Goal: Information Seeking & Learning: Learn about a topic

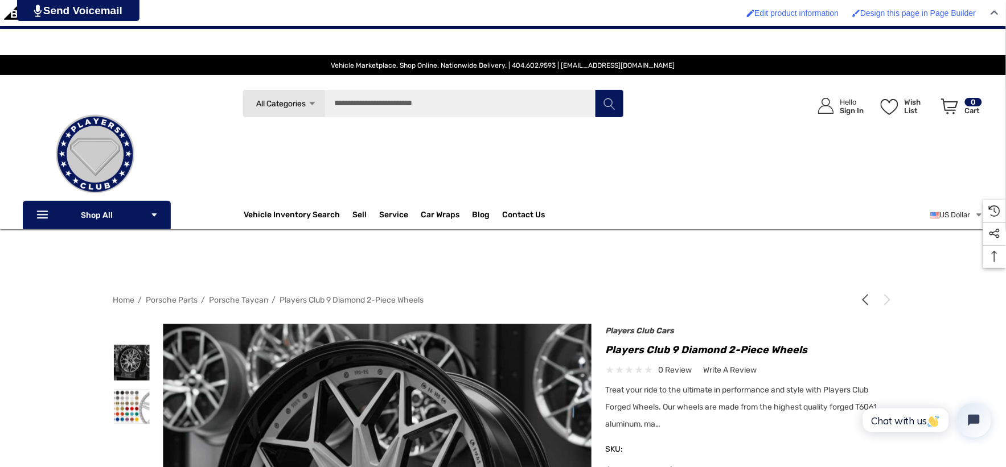
click at [94, 142] on img at bounding box center [95, 154] width 114 height 114
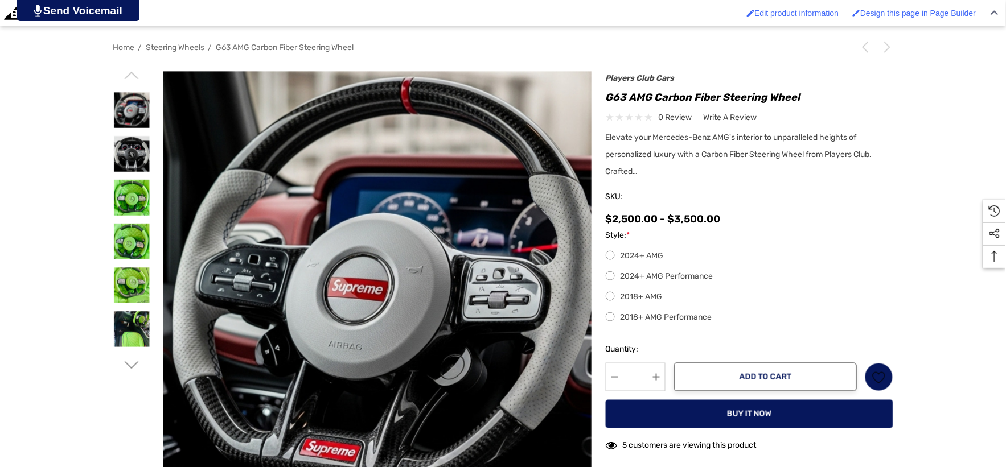
scroll to position [253, 0]
click at [126, 143] on img at bounding box center [132, 154] width 36 height 36
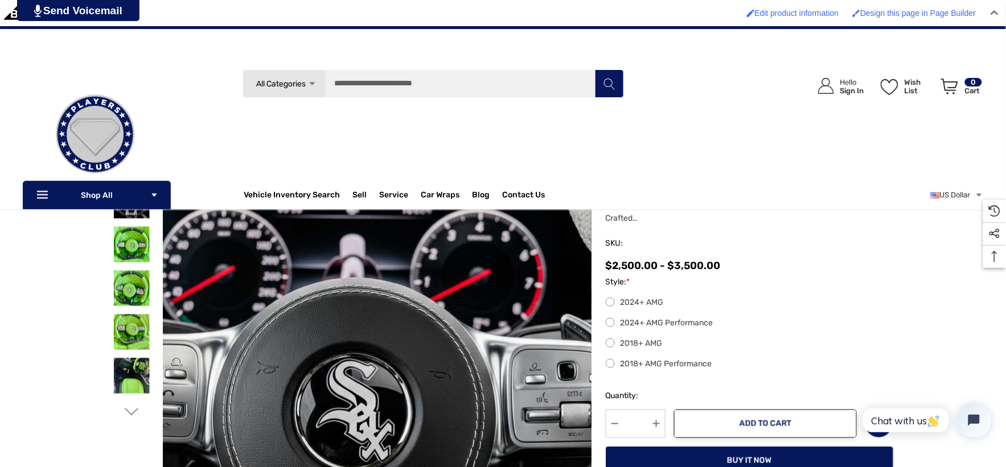
scroll to position [126, 0]
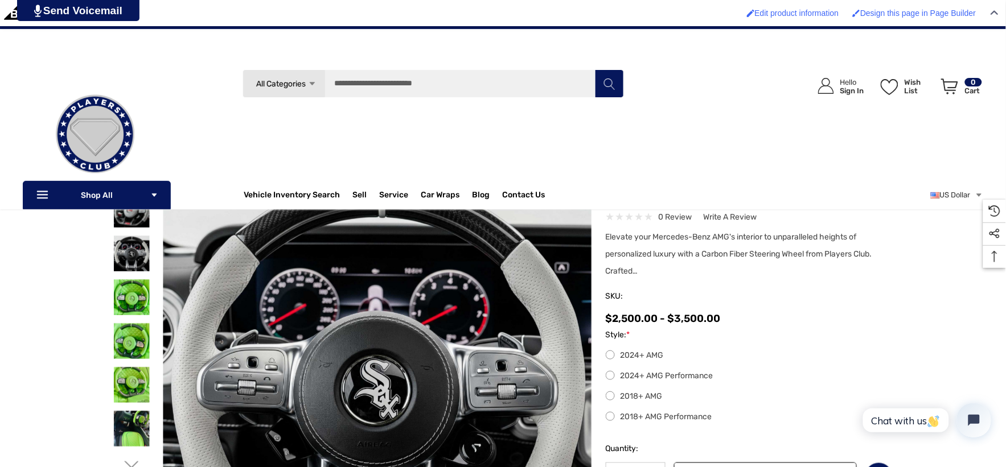
click at [109, 99] on img at bounding box center [95, 134] width 114 height 114
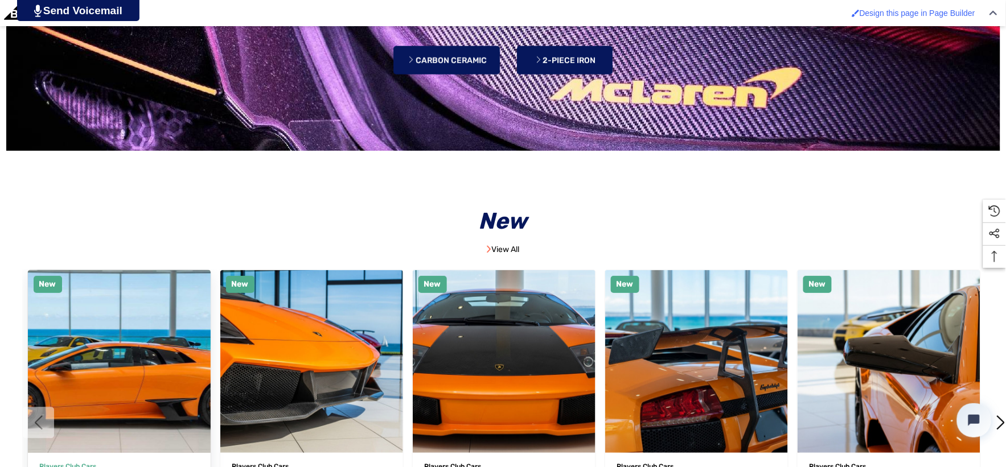
scroll to position [2719, 0]
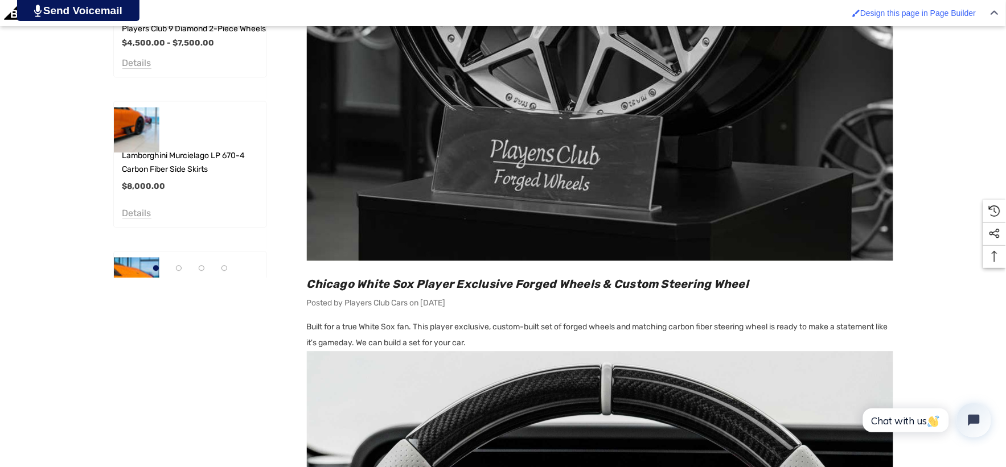
scroll to position [696, 0]
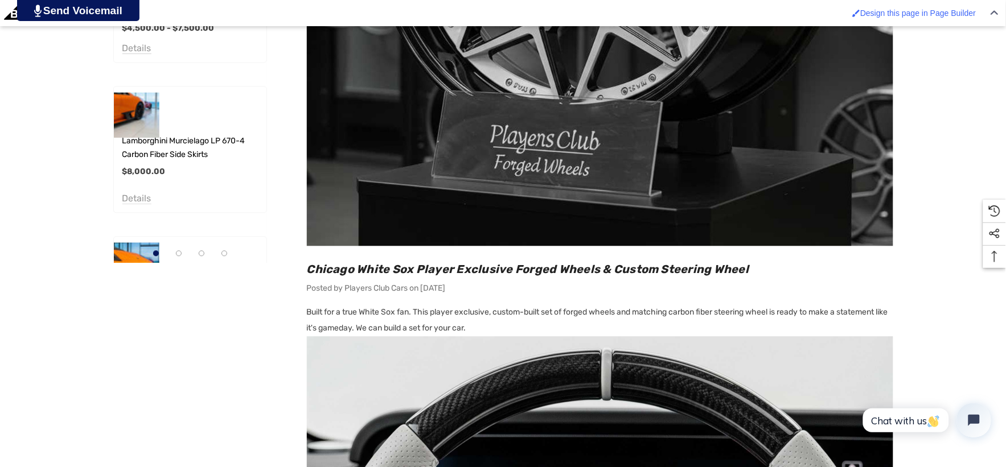
click at [294, 264] on main "Sidebar Sidebar Sidebar Chicago White Sox Player Exclusive Forged Wheels & Cust…" at bounding box center [590, 326] width 606 height 1340
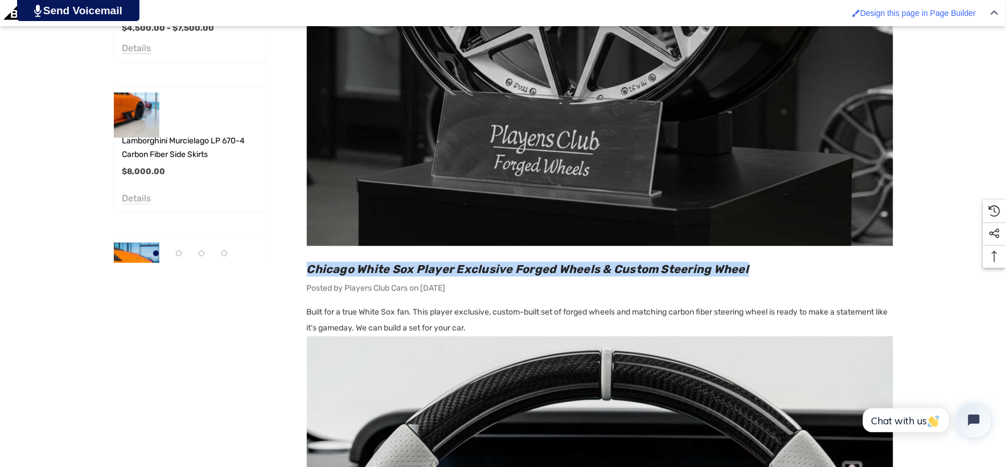
click at [759, 266] on h2 "Chicago White Sox Player Exclusive Forged Wheels & Custom Steering Wheel" at bounding box center [600, 269] width 586 height 15
copy span "Chicago White Sox Player Exclusive Forged Wheels & Custom Steering Wheel"
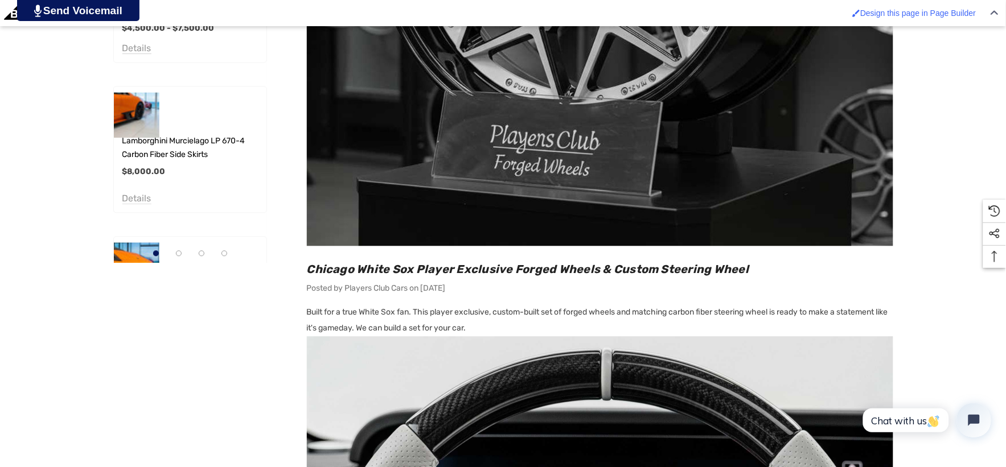
click at [302, 310] on main "Sidebar Sidebar Sidebar Chicago White Sox Player Exclusive Forged Wheels & Cust…" at bounding box center [590, 326] width 606 height 1340
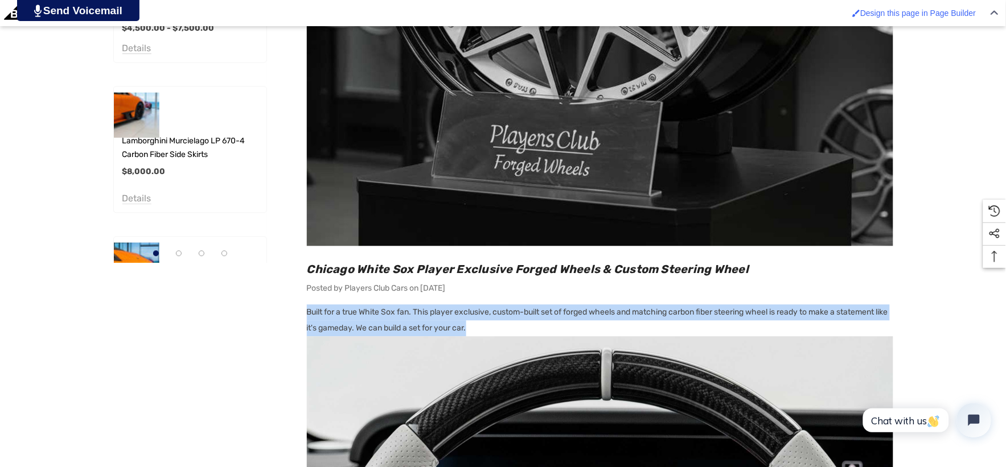
copy p "Built for a true White Sox fan. This player exclusive, custom-built set of forg…"
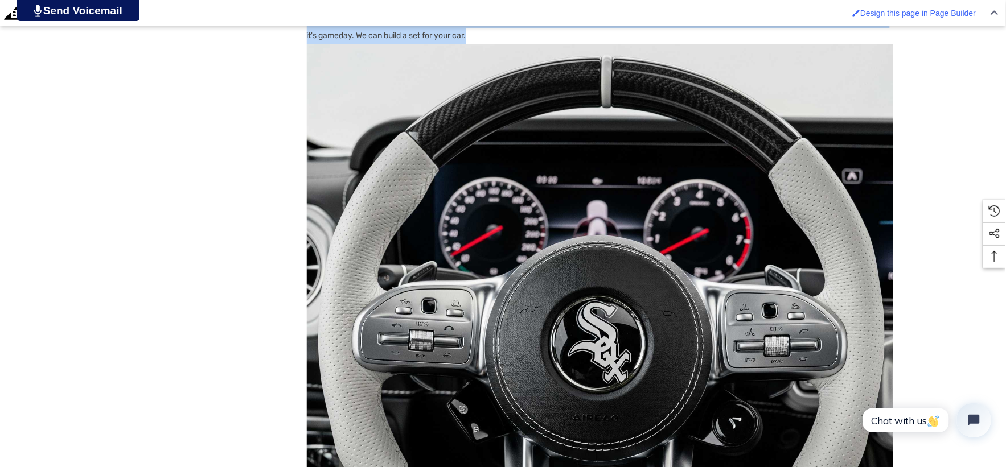
scroll to position [1265, 0]
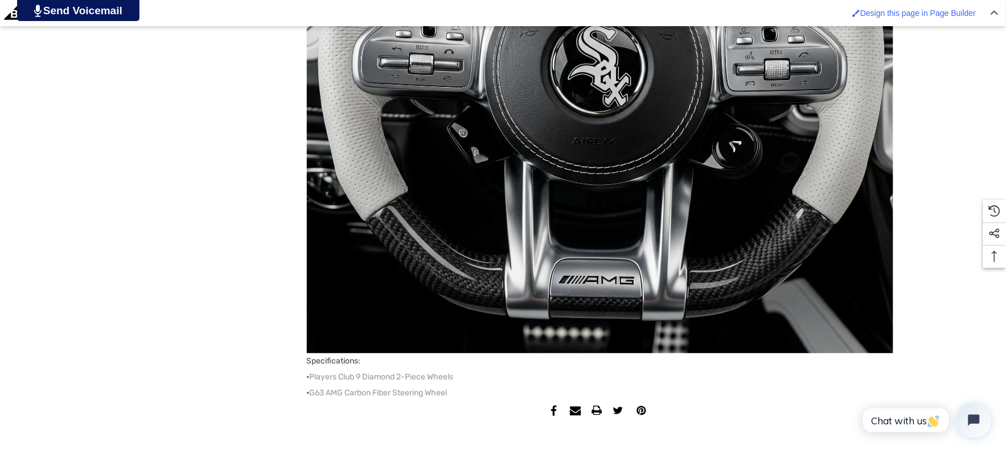
click at [482, 393] on p "Built for a true White Sox fan. This player exclusive, custom-built set of forg…" at bounding box center [600, 68] width 586 height 666
copy p "Specifications: • Players Club 9 Diamond 2-Piece Wheels • G63 AMG Carbon Fiber …"
